Goal: Information Seeking & Learning: Learn about a topic

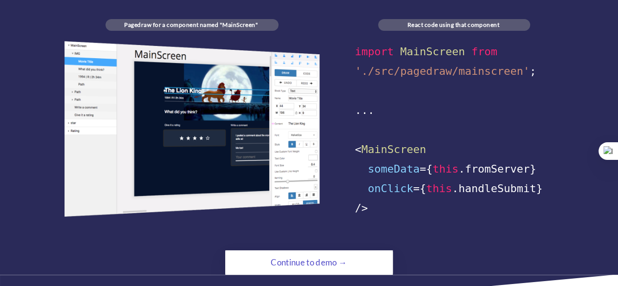
scroll to position [614, 0]
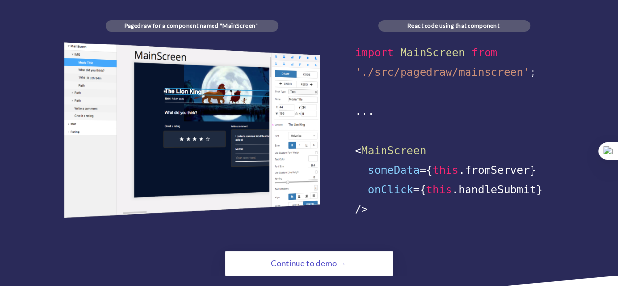
click at [356, 261] on div "Continue to demo →" at bounding box center [308, 263] width 167 height 24
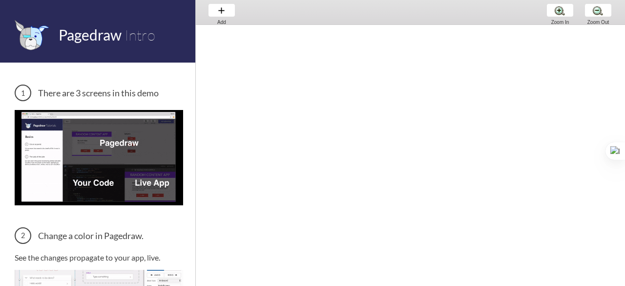
click at [94, 137] on img at bounding box center [99, 157] width 168 height 95
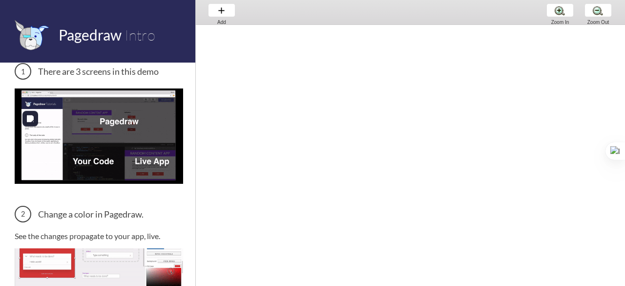
scroll to position [40, 0]
